Goal: Task Accomplishment & Management: Manage account settings

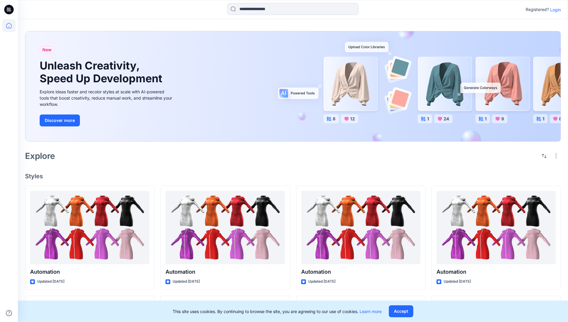
click at [554, 10] on p "Login" at bounding box center [555, 10] width 11 height 6
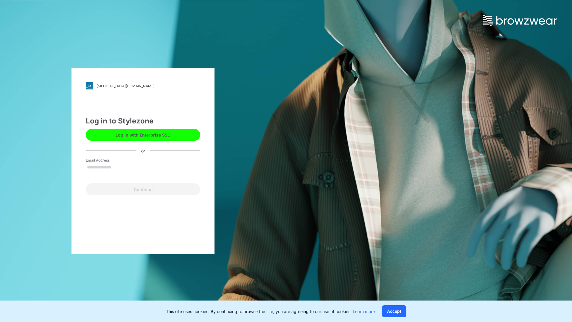
click at [118, 167] on input "Email Address" at bounding box center [143, 167] width 114 height 9
type input "**********"
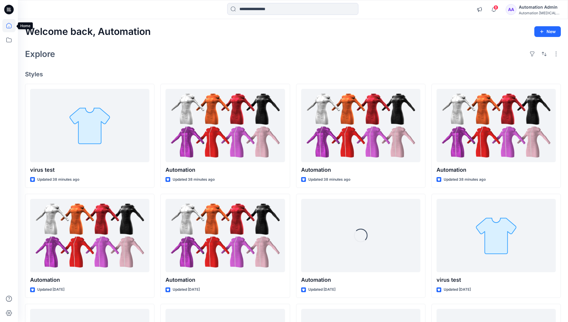
click at [11, 26] on icon at bounding box center [8, 25] width 5 height 5
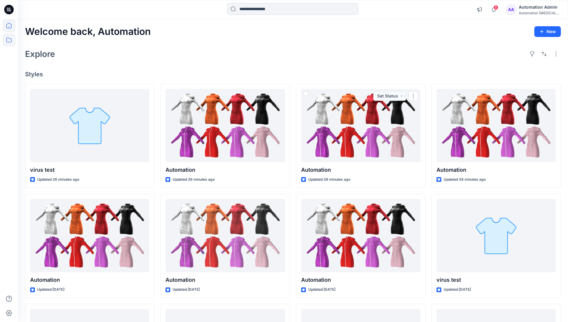
click at [8, 41] on icon at bounding box center [8, 39] width 13 height 13
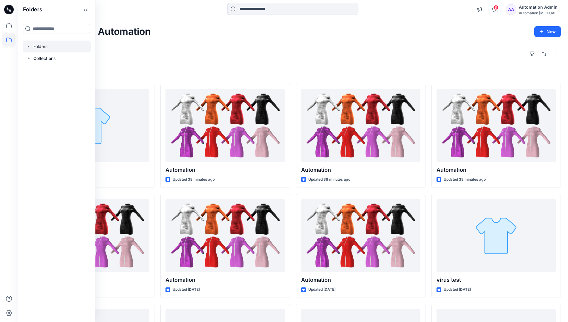
click at [54, 49] on div at bounding box center [57, 47] width 68 height 12
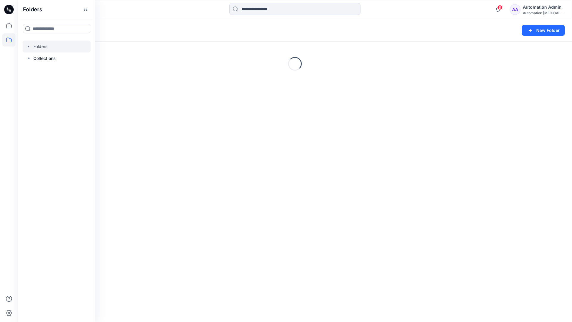
click at [269, 198] on div "Folders New Folder Loading..." at bounding box center [295, 170] width 554 height 303
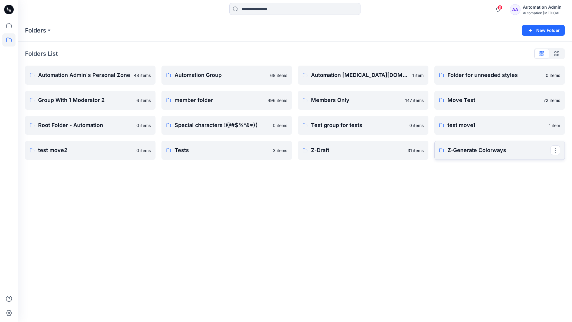
click at [466, 153] on p "Z-Generate Colorways" at bounding box center [499, 150] width 103 height 8
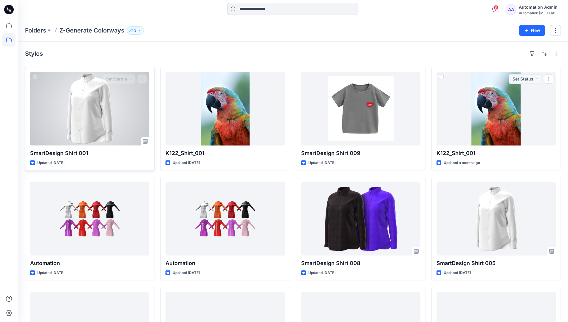
click at [116, 105] on div at bounding box center [89, 109] width 119 height 74
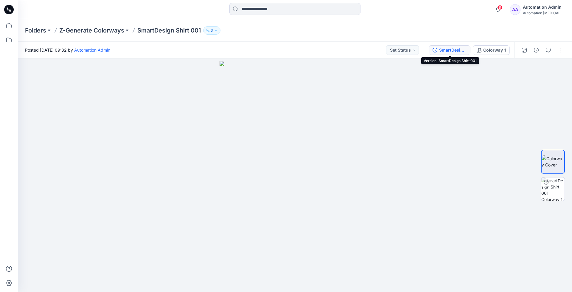
click at [450, 50] on div "SmartDesign Shirt 001" at bounding box center [452, 50] width 27 height 7
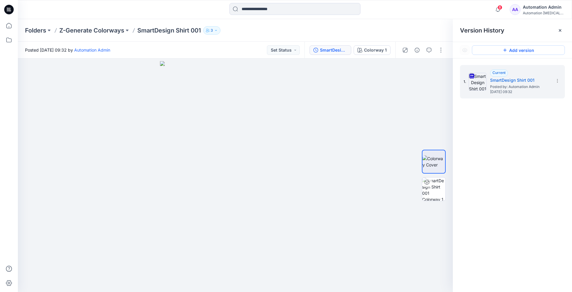
click at [510, 53] on button "Add version" at bounding box center [518, 50] width 93 height 10
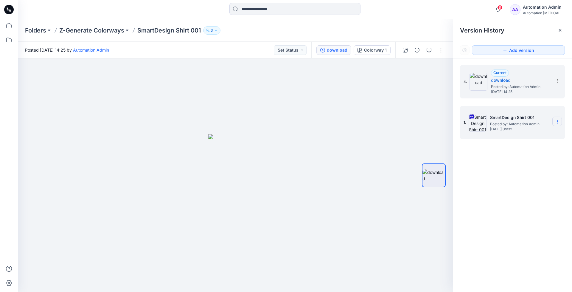
click at [556, 121] on icon at bounding box center [557, 121] width 5 height 5
click at [529, 144] on span "Restore Version" at bounding box center [517, 145] width 30 height 7
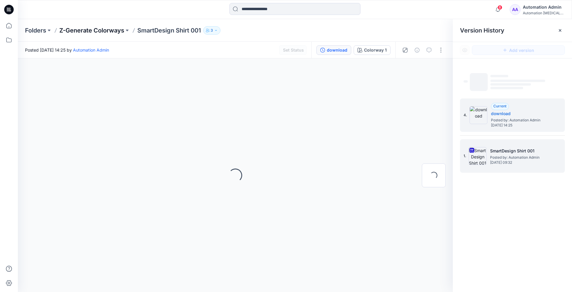
click at [106, 30] on p "Z-Generate Colorways" at bounding box center [91, 30] width 65 height 8
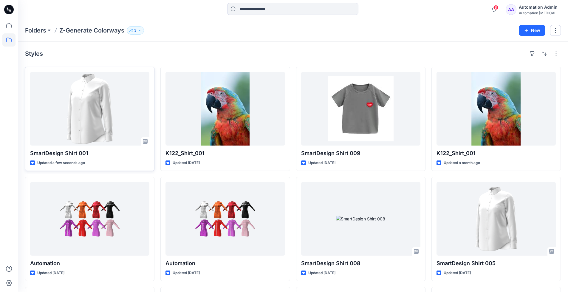
click at [144, 142] on icon at bounding box center [145, 141] width 5 height 5
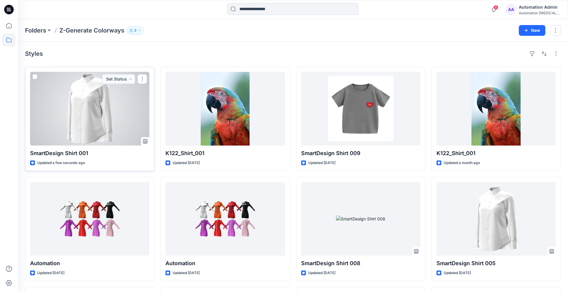
click at [106, 112] on div at bounding box center [89, 109] width 119 height 74
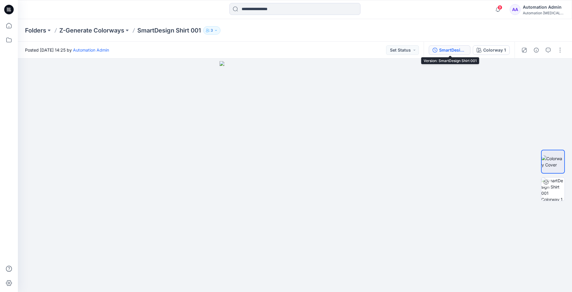
click at [446, 50] on div "SmartDesign Shirt 001" at bounding box center [452, 50] width 27 height 7
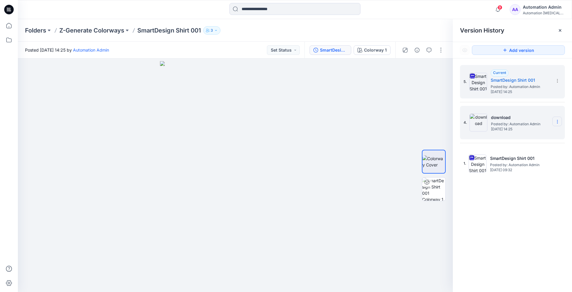
click at [559, 124] on icon at bounding box center [557, 121] width 5 height 5
click at [527, 172] on span "Delete Version" at bounding box center [516, 171] width 28 height 7
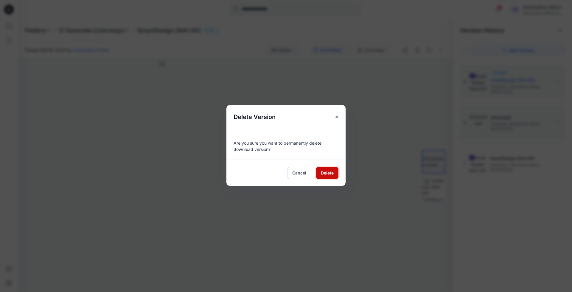
click at [330, 171] on span "Delete" at bounding box center [327, 173] width 13 height 6
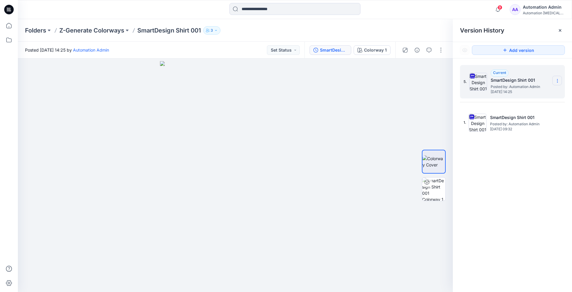
click at [558, 82] on icon at bounding box center [557, 80] width 5 height 5
click at [531, 130] on div "Delete Version" at bounding box center [525, 131] width 69 height 12
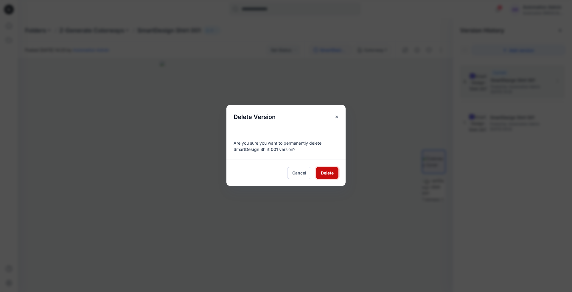
click at [330, 171] on span "Delete" at bounding box center [327, 173] width 13 height 6
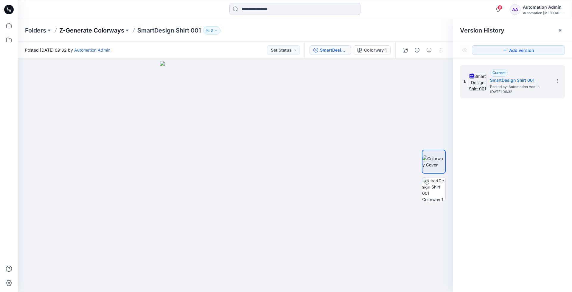
click at [98, 30] on p "Z-Generate Colorways" at bounding box center [91, 30] width 65 height 8
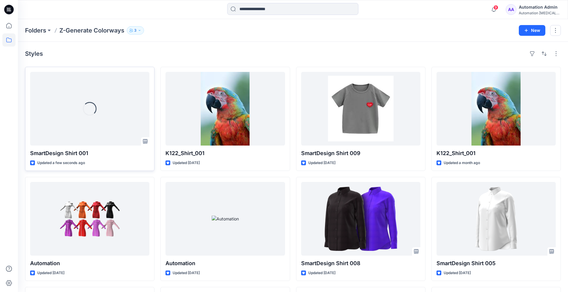
click at [146, 142] on icon at bounding box center [145, 141] width 5 height 5
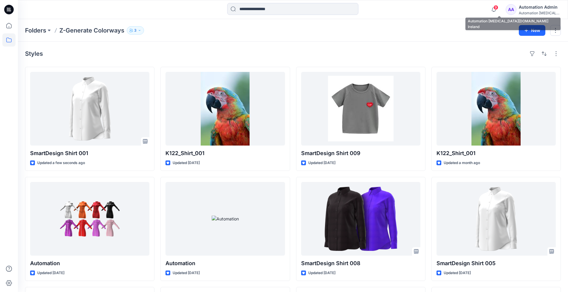
click at [532, 14] on div "Automation [MEDICAL_DATA]..." at bounding box center [539, 13] width 42 height 4
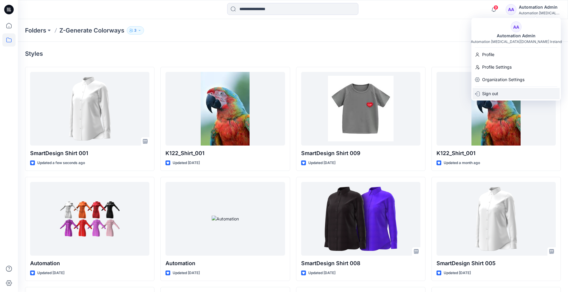
click at [515, 93] on div "Sign out" at bounding box center [515, 93] width 87 height 11
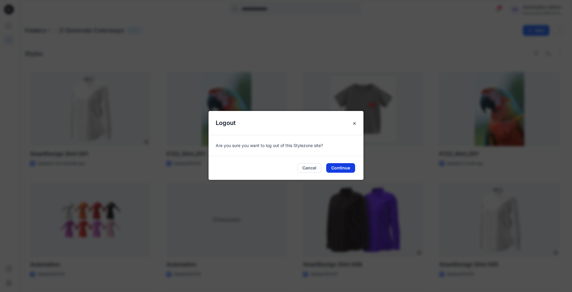
click at [347, 167] on button "Continue" at bounding box center [340, 168] width 29 height 10
